Goal: Transaction & Acquisition: Purchase product/service

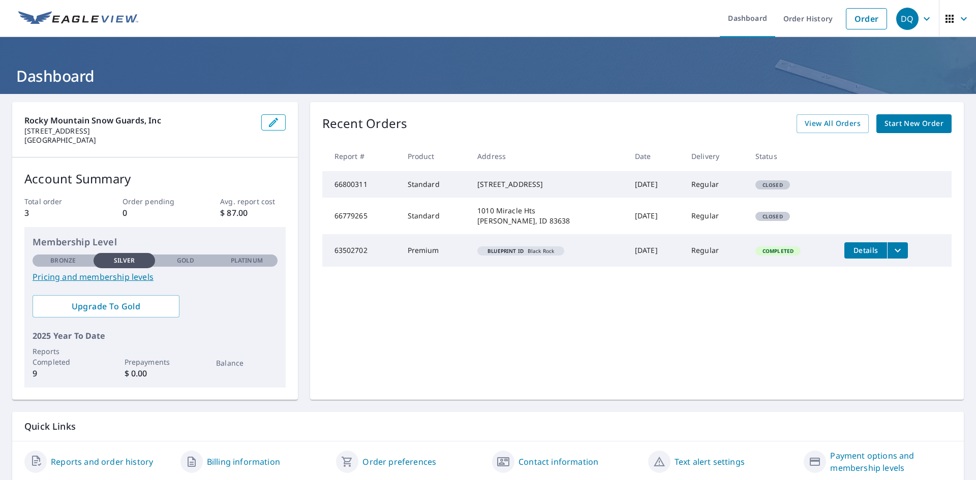
click at [61, 20] on img at bounding box center [78, 18] width 120 height 15
click at [884, 123] on span "Start New Order" at bounding box center [913, 123] width 59 height 13
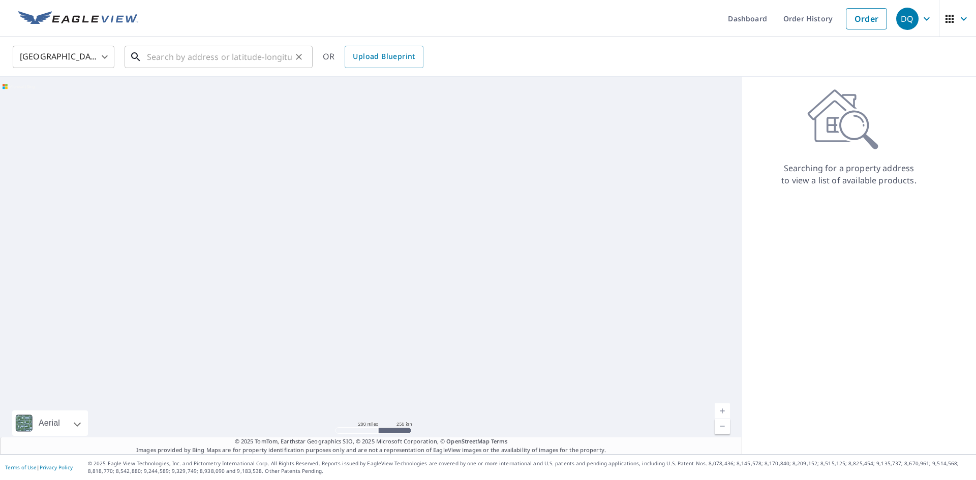
click at [166, 64] on input "text" at bounding box center [219, 57] width 145 height 28
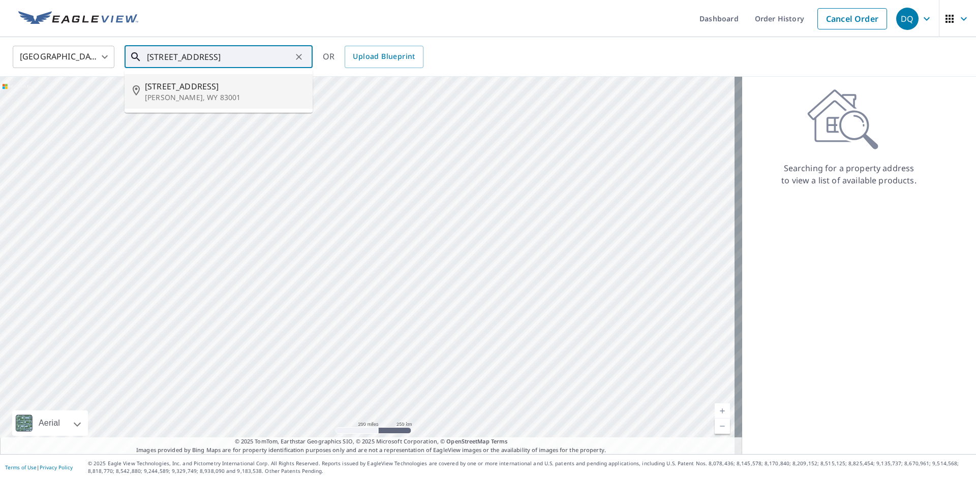
click at [183, 80] on span "[STREET_ADDRESS]" at bounding box center [225, 86] width 160 height 12
type input "[STREET_ADDRESS][PERSON_NAME]"
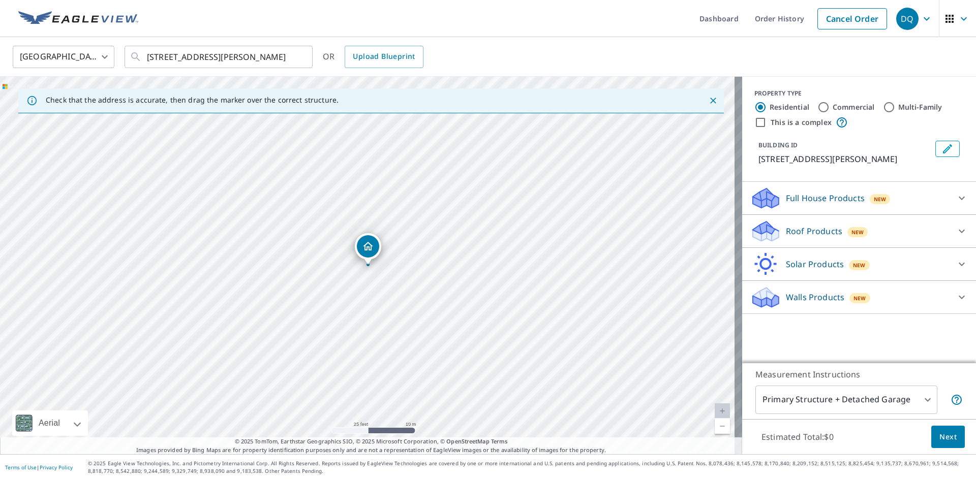
drag, startPoint x: 363, startPoint y: 222, endPoint x: 368, endPoint y: 226, distance: 6.6
click at [368, 226] on div "[STREET_ADDRESS][PERSON_NAME]" at bounding box center [371, 266] width 742 height 378
drag, startPoint x: 358, startPoint y: 269, endPoint x: 178, endPoint y: 279, distance: 180.7
drag, startPoint x: 358, startPoint y: 261, endPoint x: 415, endPoint y: 316, distance: 78.3
drag, startPoint x: 599, startPoint y: 263, endPoint x: 544, endPoint y: 331, distance: 87.1
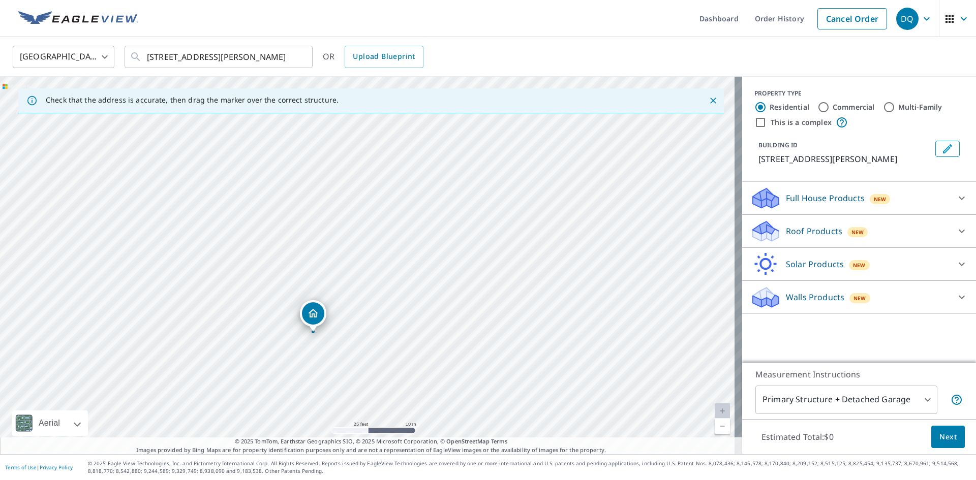
click at [544, 331] on div "[STREET_ADDRESS][PERSON_NAME]" at bounding box center [371, 266] width 742 height 378
